Goal: Complete application form

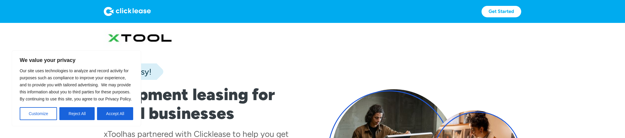
scroll to position [13, 0]
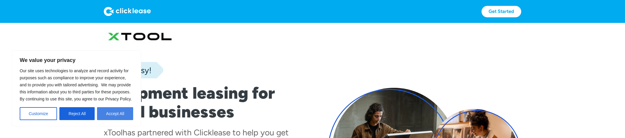
click at [107, 112] on button "Accept All" at bounding box center [115, 113] width 36 height 13
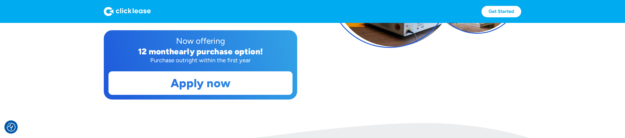
scroll to position [178, 0]
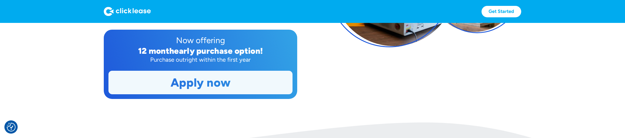
click at [218, 81] on link "Apply now" at bounding box center [200, 82] width 183 height 23
